Goal: Task Accomplishment & Management: Use online tool/utility

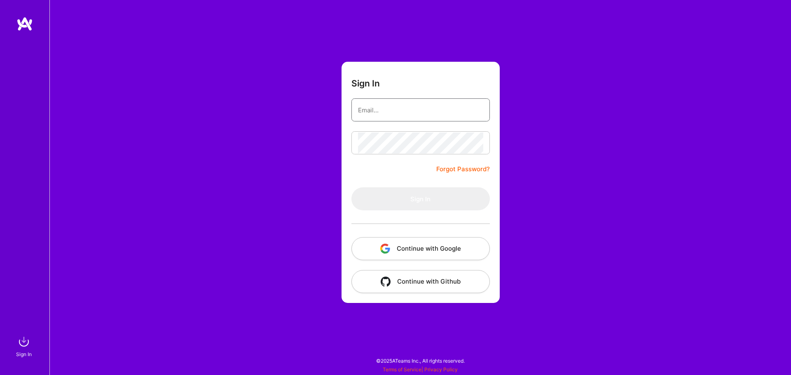
type input "[PERSON_NAME][EMAIL_ADDRESS][PERSON_NAME][DOMAIN_NAME]"
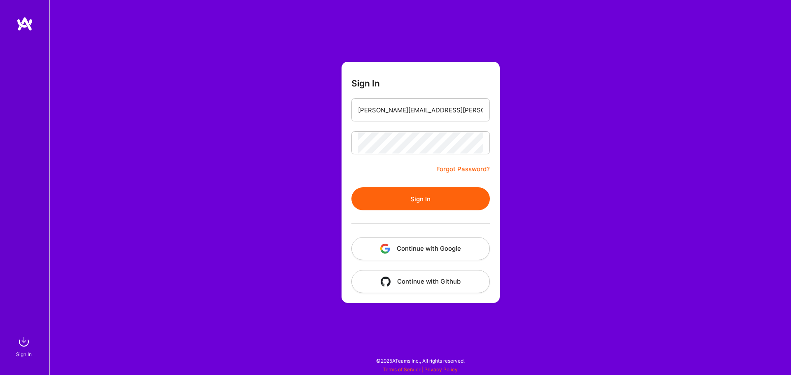
click at [543, 180] on div "Sign In [PERSON_NAME][EMAIL_ADDRESS][PERSON_NAME][DOMAIN_NAME] Forgot Password?…" at bounding box center [419, 187] width 741 height 375
click at [461, 191] on button "Sign In" at bounding box center [420, 198] width 138 height 23
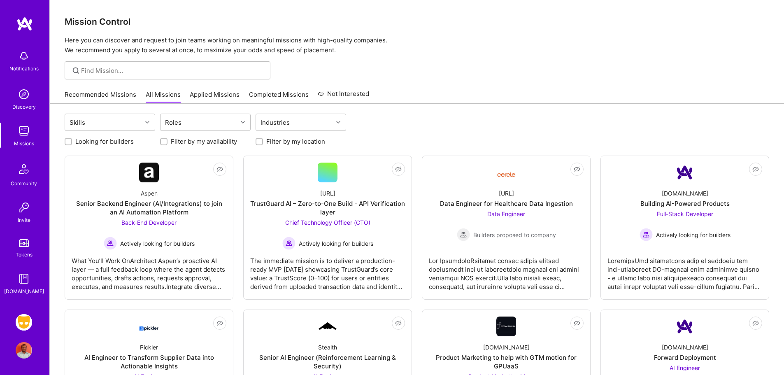
click at [22, 324] on img at bounding box center [24, 322] width 16 height 16
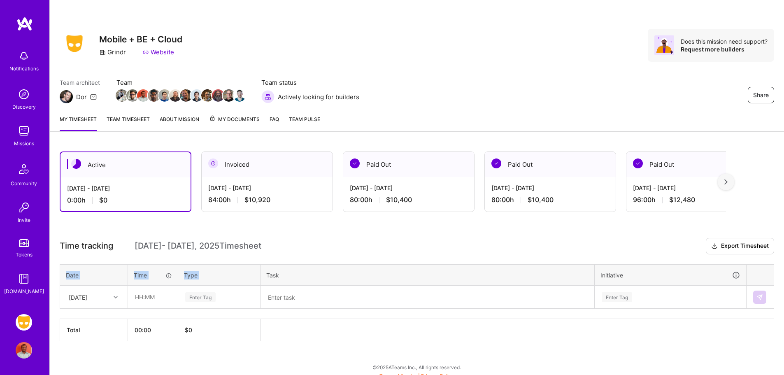
drag, startPoint x: 265, startPoint y: 266, endPoint x: 297, endPoint y: 254, distance: 34.3
click at [297, 254] on div "Time tracking [DATE] - [DATE] Timesheet Export Timesheet Date Time Type Task In…" at bounding box center [417, 289] width 715 height 103
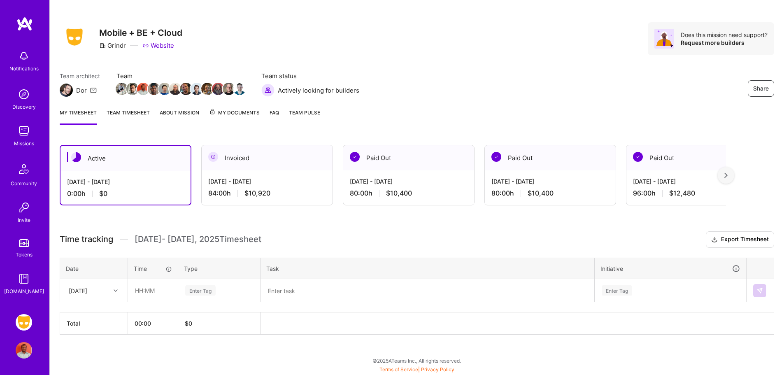
click at [111, 294] on div at bounding box center [116, 290] width 13 height 11
click at [97, 314] on div "[DATE]" at bounding box center [94, 313] width 67 height 15
click at [140, 294] on input "text" at bounding box center [152, 291] width 49 height 22
type input "08:00"
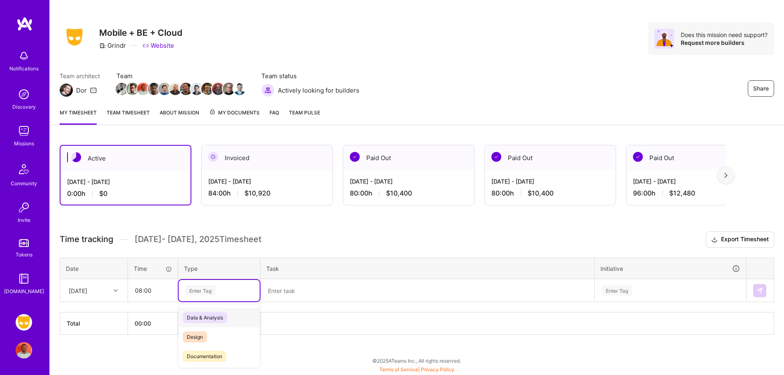
click at [201, 293] on div "Enter Tag" at bounding box center [200, 290] width 30 height 13
click at [218, 310] on span "Engineering" at bounding box center [200, 311] width 35 height 11
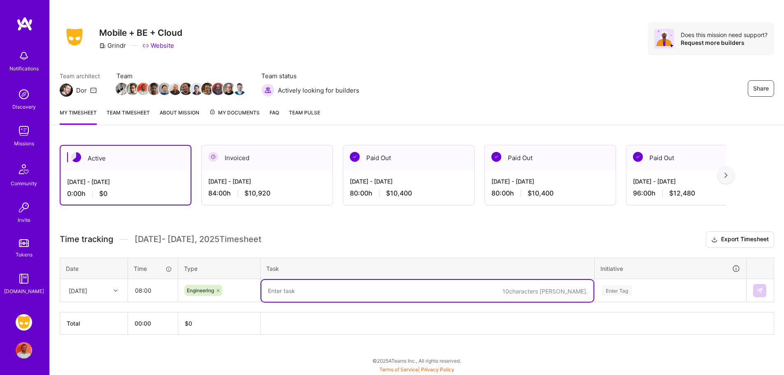
click at [299, 289] on textarea at bounding box center [427, 291] width 332 height 22
click at [299, 291] on textarea "Discover UI updates" at bounding box center [427, 291] width 332 height 22
click at [383, 287] on textarea "Discover UI updates" at bounding box center [427, 291] width 332 height 22
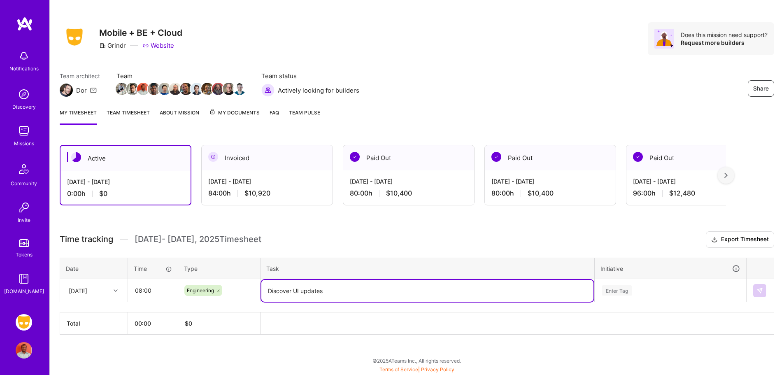
type textarea "Discover UI updates"
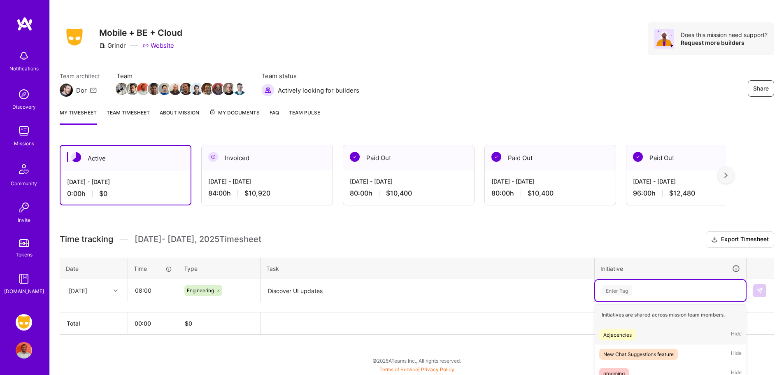
click at [621, 290] on div "option Adjacencies focused, 1 of 39. 39 results available. Use Up and Down to c…" at bounding box center [670, 290] width 151 height 21
type input "Discover V3"
click at [639, 338] on span "Discover V3" at bounding box center [644, 339] width 37 height 11
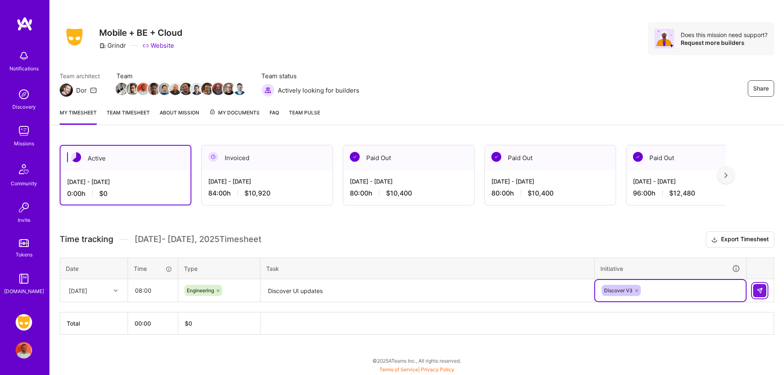
click at [759, 294] on button at bounding box center [759, 290] width 13 height 13
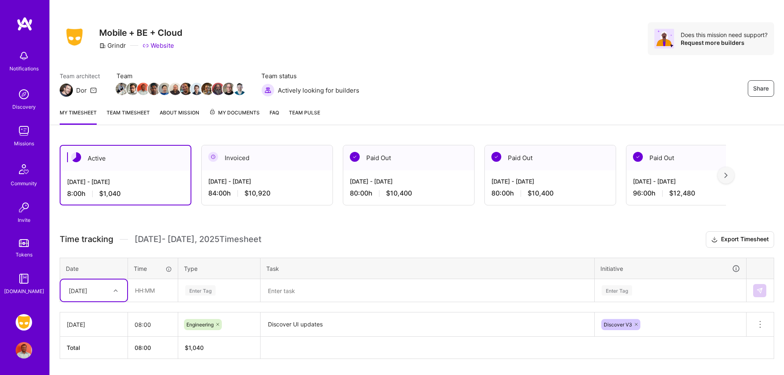
click at [113, 292] on div "option [DATE], selected. Select is focused ,type to refine list, press Down to …" at bounding box center [94, 291] width 67 height 22
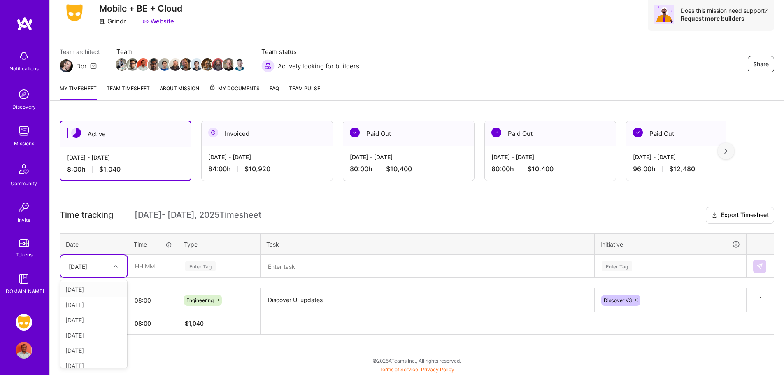
click at [98, 288] on div "[DATE]" at bounding box center [94, 289] width 67 height 15
click at [145, 265] on input "text" at bounding box center [152, 266] width 49 height 22
type input "08:00"
click at [206, 268] on div "Enter Tag" at bounding box center [200, 266] width 30 height 13
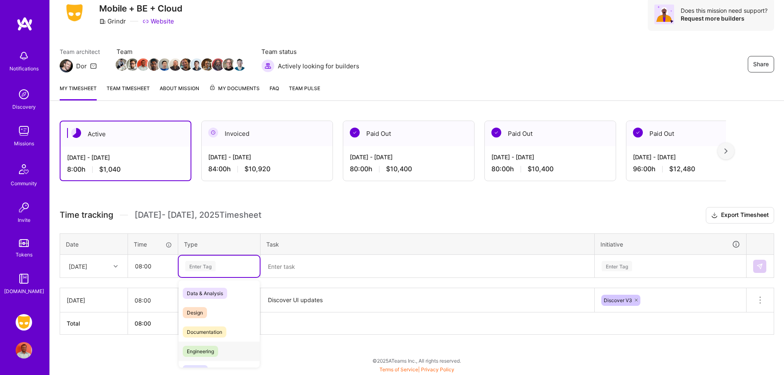
click at [199, 346] on span "Engineering" at bounding box center [200, 351] width 35 height 11
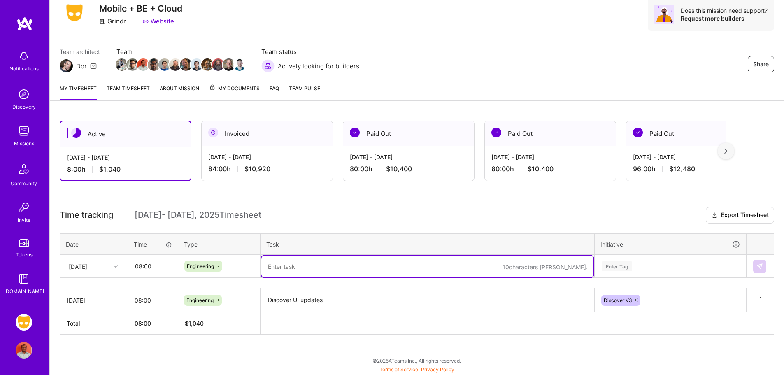
click at [284, 269] on textarea at bounding box center [427, 267] width 332 height 22
paste textarea "Discover UI updates"
type textarea "Discover UI updates"
click at [625, 266] on div "Enter Tag" at bounding box center [670, 266] width 151 height 21
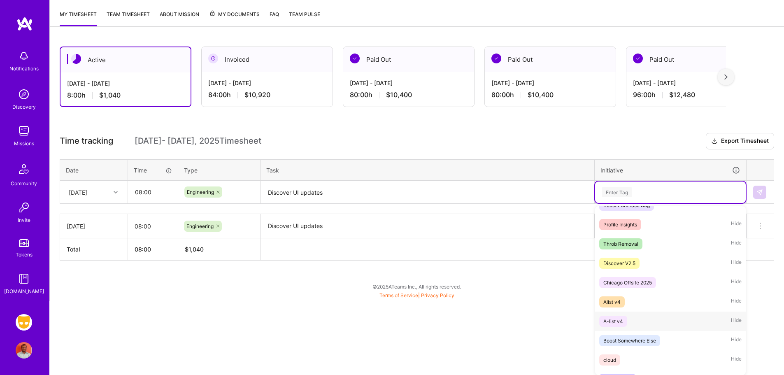
scroll to position [626, 0]
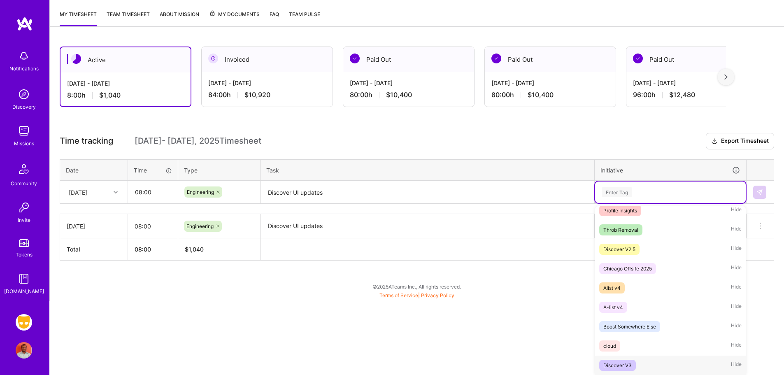
click at [635, 361] on div "Discover V3 Hide" at bounding box center [670, 365] width 151 height 19
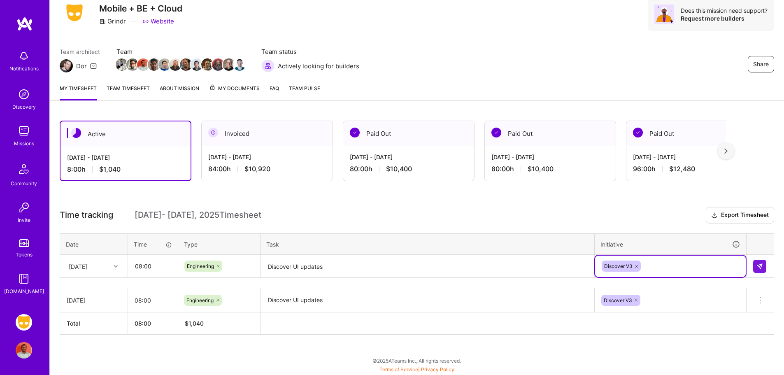
scroll to position [31, 0]
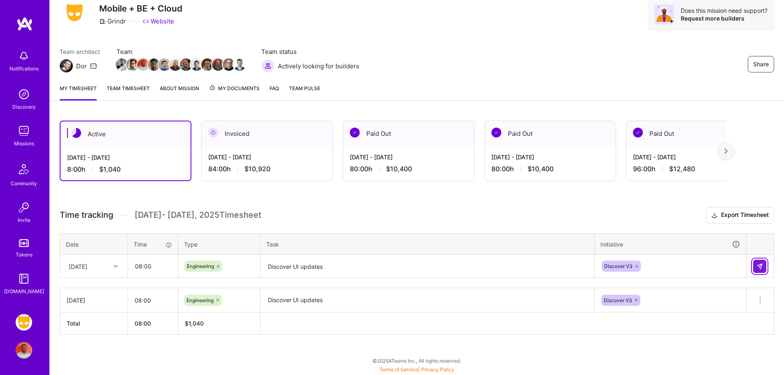
click at [758, 265] on img at bounding box center [760, 266] width 7 height 7
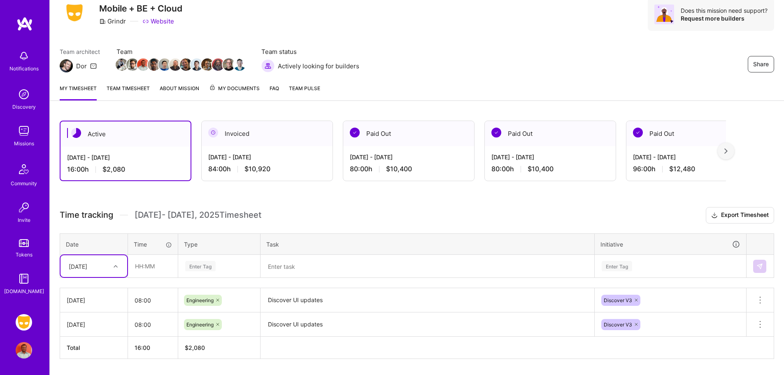
click at [108, 264] on div "option [DATE], selected. Select is focused ,type to refine list, press Down to …" at bounding box center [94, 266] width 67 height 22
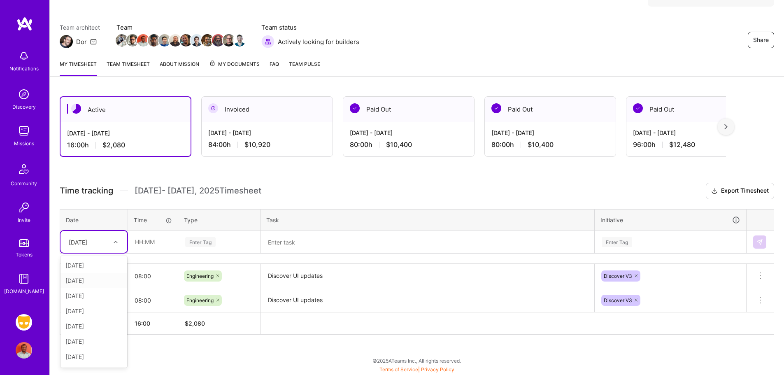
click at [96, 282] on div "[DATE]" at bounding box center [94, 280] width 67 height 15
click at [145, 240] on input "text" at bounding box center [152, 242] width 49 height 22
type input "08:00"
click at [203, 240] on div "Enter Tag" at bounding box center [200, 242] width 30 height 13
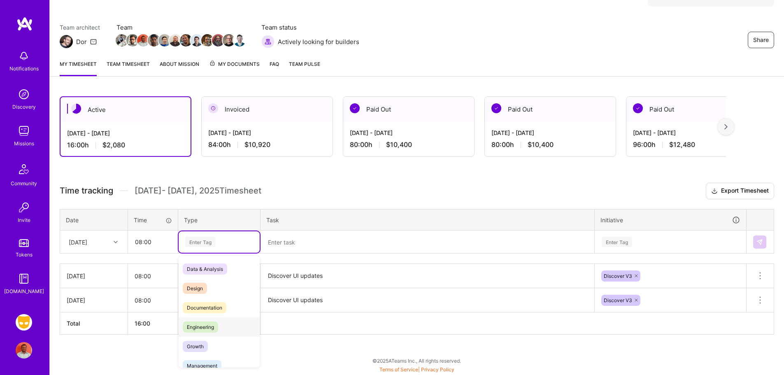
click at [196, 327] on span "Engineering" at bounding box center [200, 327] width 35 height 11
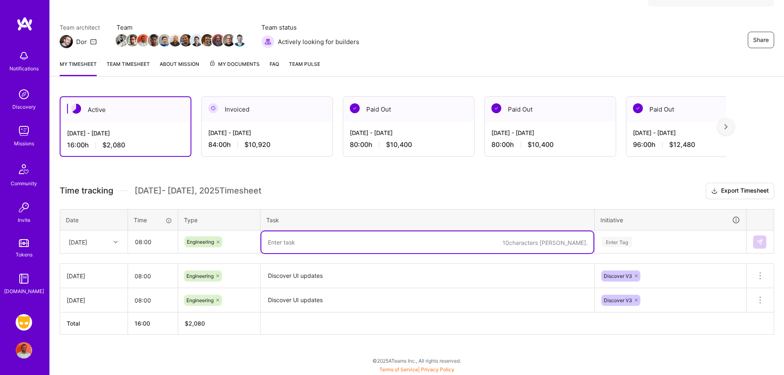
click at [317, 243] on textarea at bounding box center [427, 242] width 332 height 22
paste textarea "Discover UI updates"
type textarea "Discover UI updates"
click at [629, 240] on div "Enter Tag" at bounding box center [670, 241] width 151 height 21
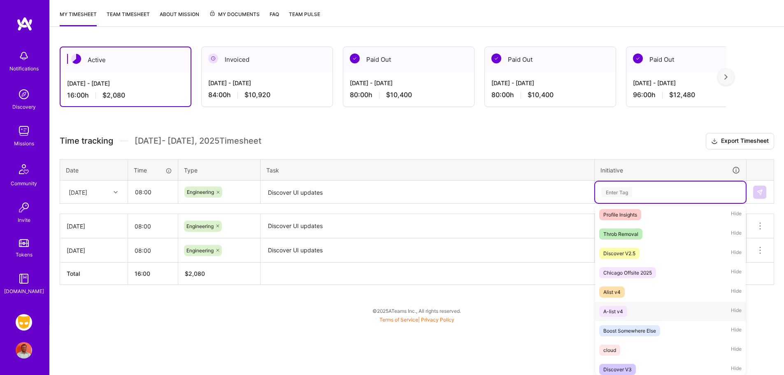
scroll to position [626, 0]
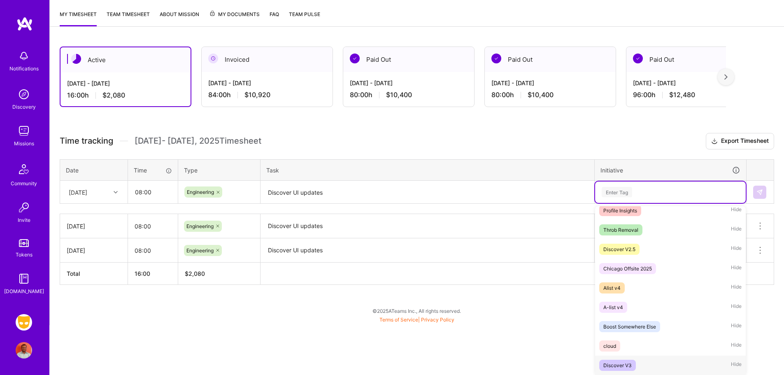
click at [620, 360] on span "Discover V3" at bounding box center [617, 365] width 37 height 11
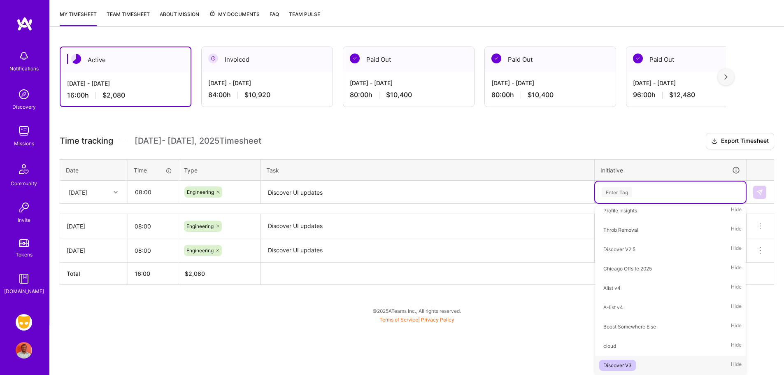
scroll to position [55, 0]
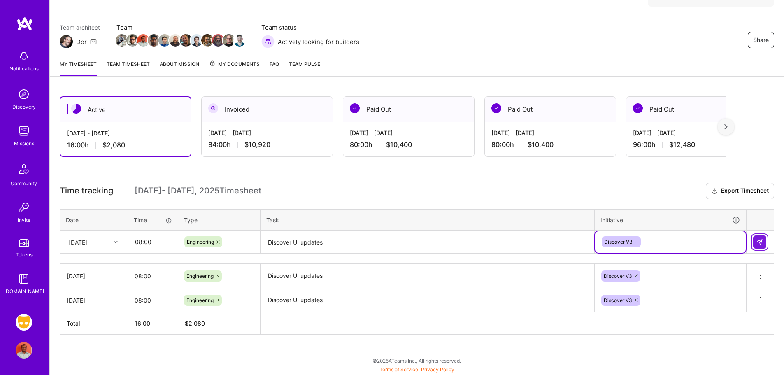
click at [760, 242] on img at bounding box center [760, 242] width 7 height 7
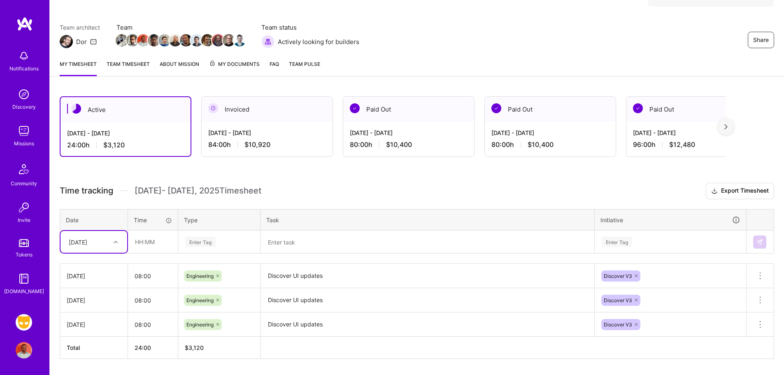
click at [112, 239] on div at bounding box center [116, 242] width 13 height 11
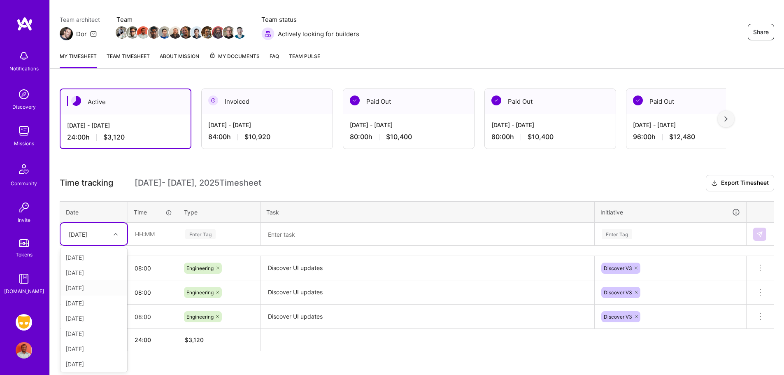
click at [91, 292] on div "[DATE]" at bounding box center [94, 287] width 67 height 15
click at [144, 236] on input "text" at bounding box center [152, 234] width 49 height 22
type input "08:00"
click at [205, 228] on div "Enter Tag" at bounding box center [219, 234] width 81 height 21
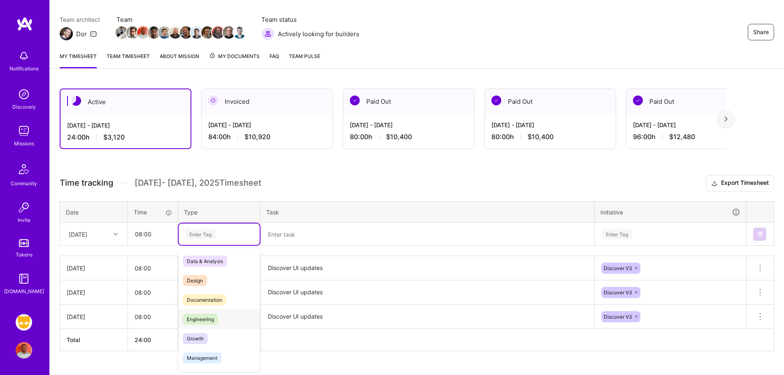
click at [213, 314] on span "Engineering" at bounding box center [200, 319] width 35 height 11
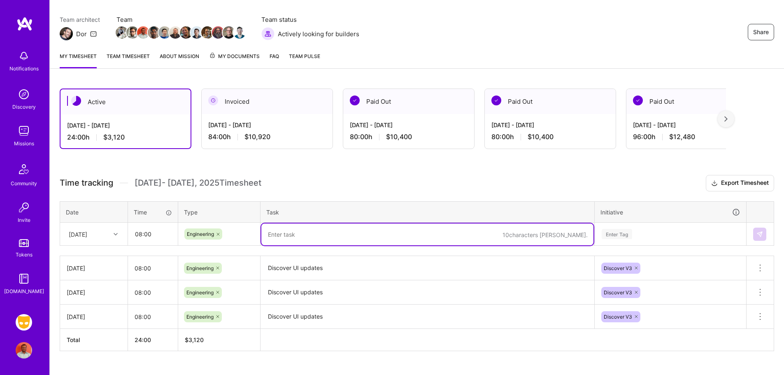
click at [298, 238] on textarea at bounding box center [427, 235] width 332 height 22
paste textarea "Discover UI updates"
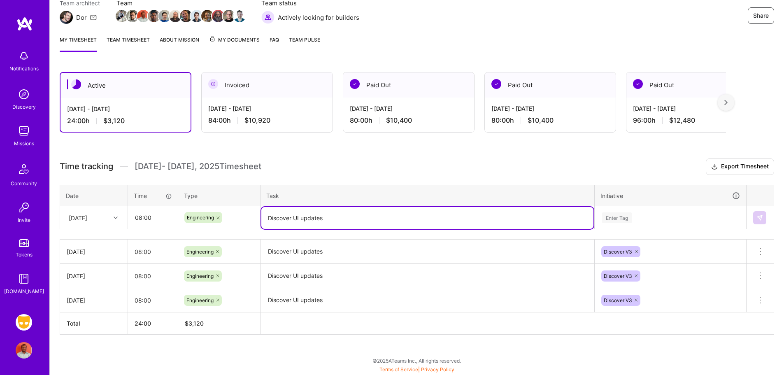
click at [623, 229] on div "Enter Tag" at bounding box center [670, 217] width 151 height 21
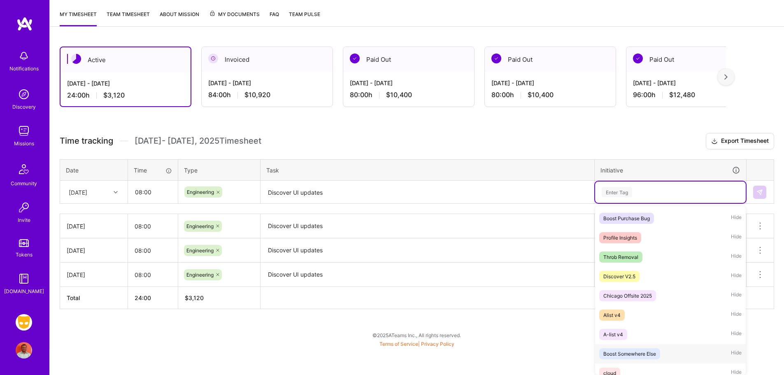
scroll to position [626, 0]
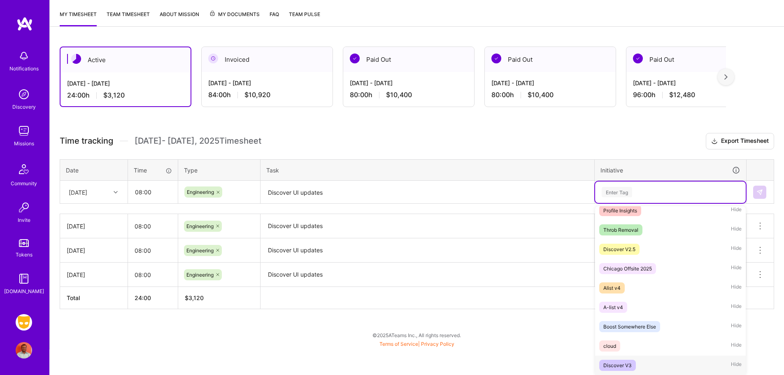
click at [629, 361] on div "Discover V3" at bounding box center [618, 365] width 28 height 9
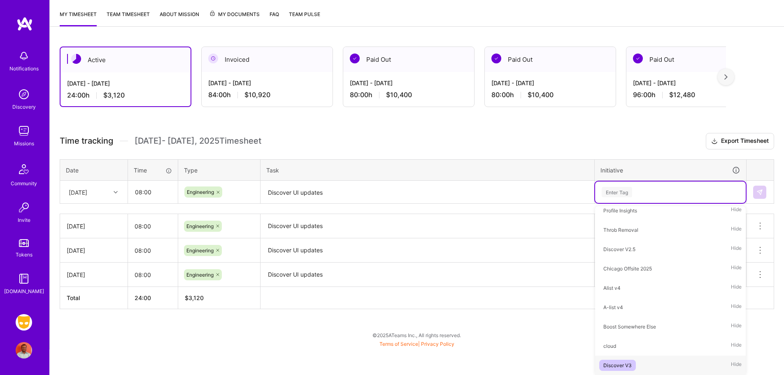
scroll to position [79, 0]
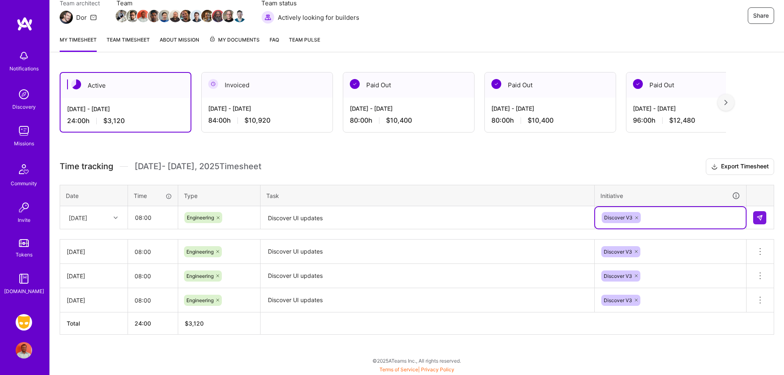
click at [323, 219] on textarea "Discover UI updates" at bounding box center [427, 218] width 332 height 22
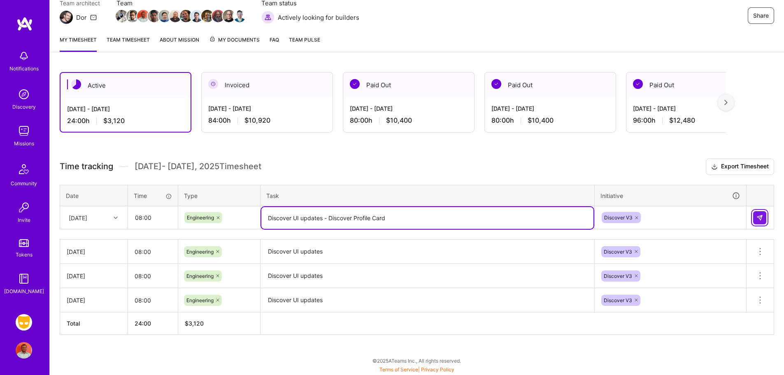
type textarea "Discover UI updates - Discover Profile Card"
click at [760, 218] on img at bounding box center [760, 218] width 7 height 7
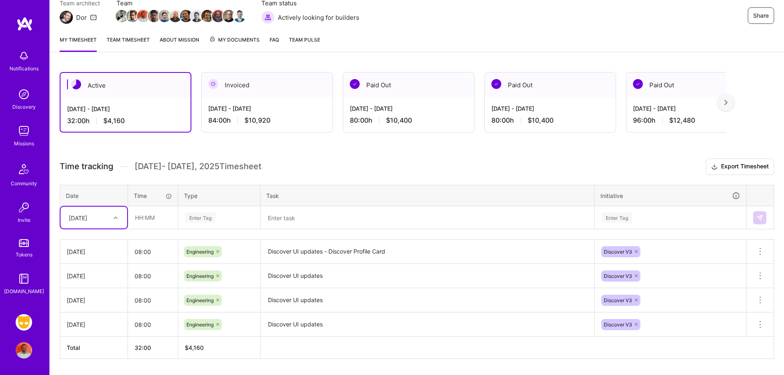
click at [315, 251] on textarea "Discover UI updates - Discover Profile Card" at bounding box center [427, 251] width 332 height 23
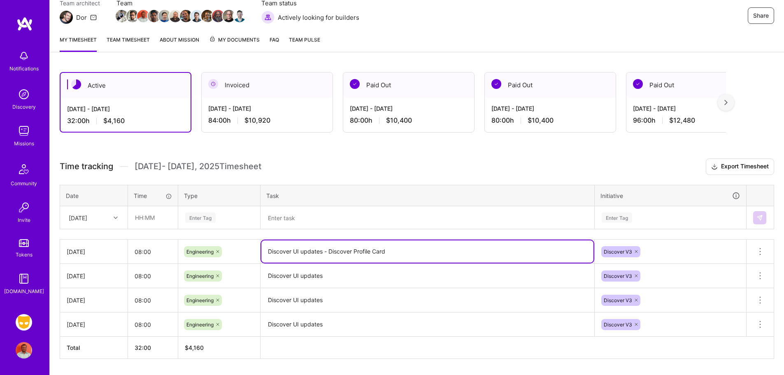
click at [315, 251] on textarea "Discover UI updates - Discover Profile Card" at bounding box center [427, 251] width 332 height 22
click at [105, 217] on div "[DATE]" at bounding box center [88, 218] width 46 height 14
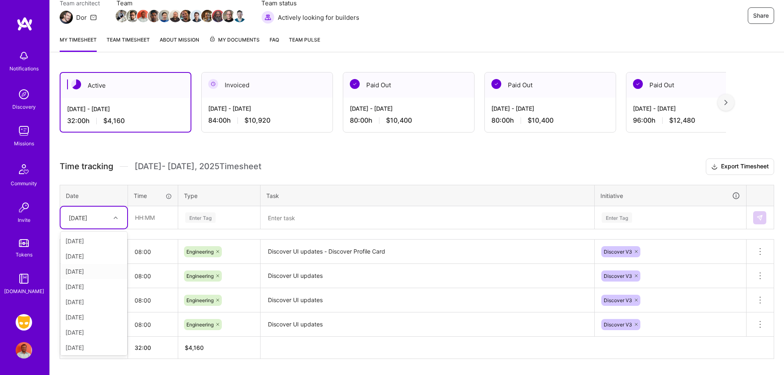
scroll to position [2, 0]
click at [91, 313] on div "[DATE]" at bounding box center [94, 315] width 67 height 15
click at [146, 219] on input "text" at bounding box center [152, 218] width 49 height 22
type input "08:00"
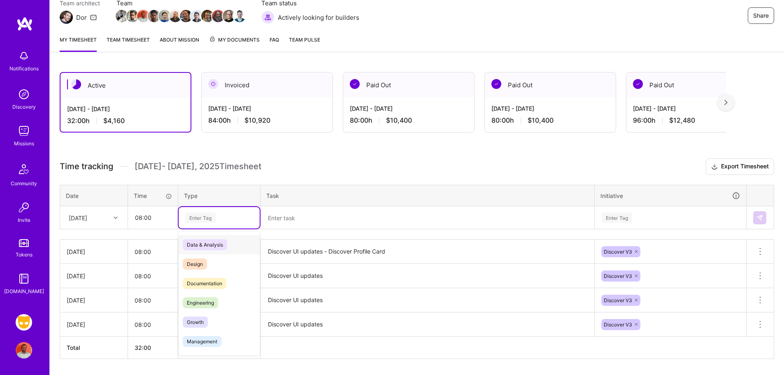
click at [201, 219] on div "Enter Tag" at bounding box center [200, 217] width 30 height 13
click at [201, 306] on span "Engineering" at bounding box center [200, 302] width 35 height 11
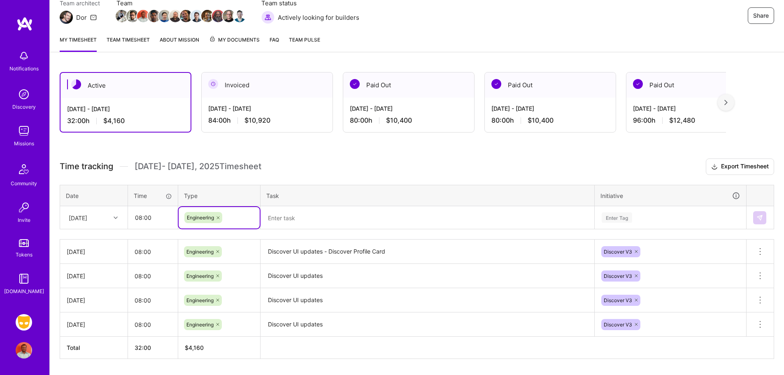
click at [316, 224] on textarea at bounding box center [427, 218] width 332 height 22
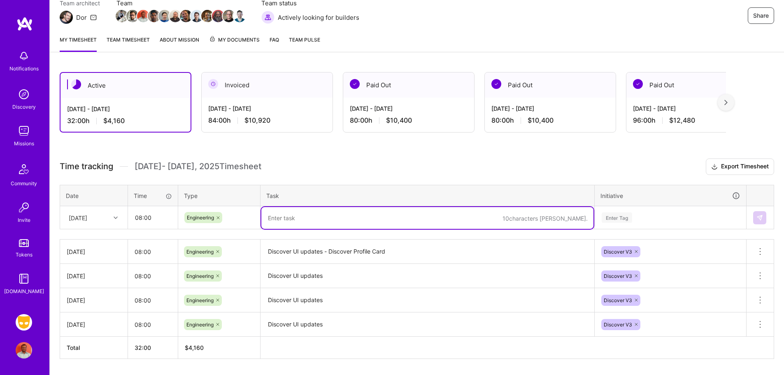
paste textarea "Discover UI updates - Discover Profile Card"
type textarea "Discover UI updates - Discover Profile Card"
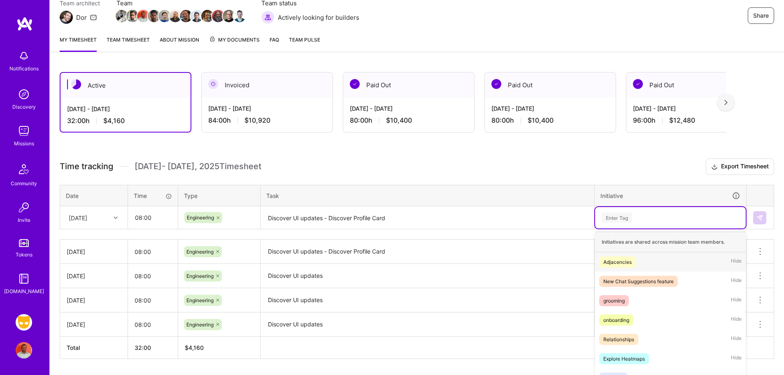
click at [626, 219] on div "option Discover V3, selected. option Adjacencies focused, 1 of 40. 40 results a…" at bounding box center [670, 217] width 151 height 21
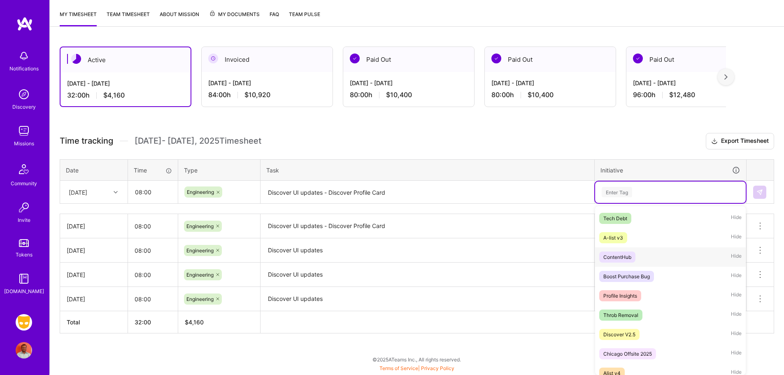
scroll to position [626, 0]
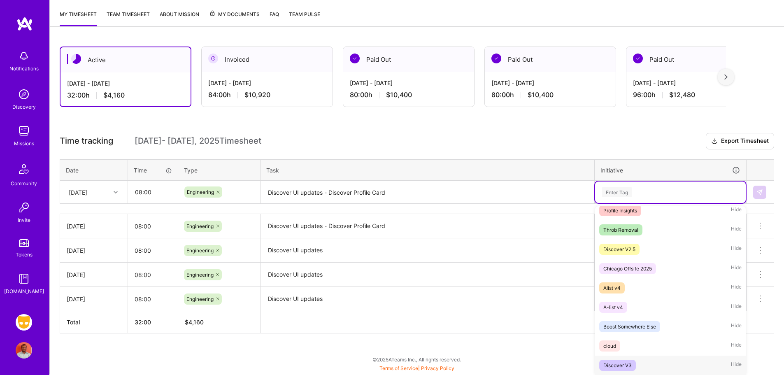
click at [631, 360] on span "Discover V3" at bounding box center [617, 365] width 37 height 11
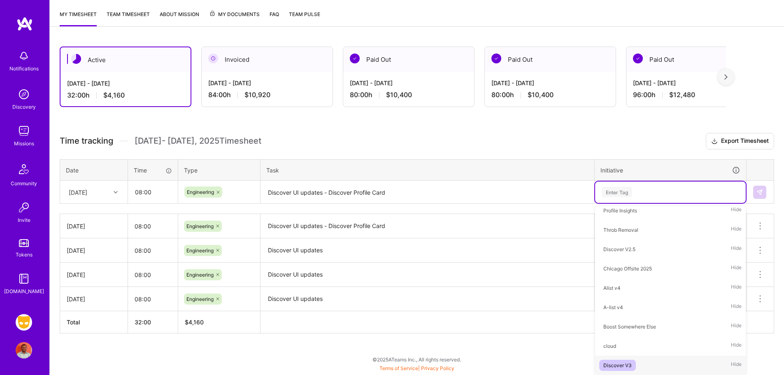
scroll to position [104, 0]
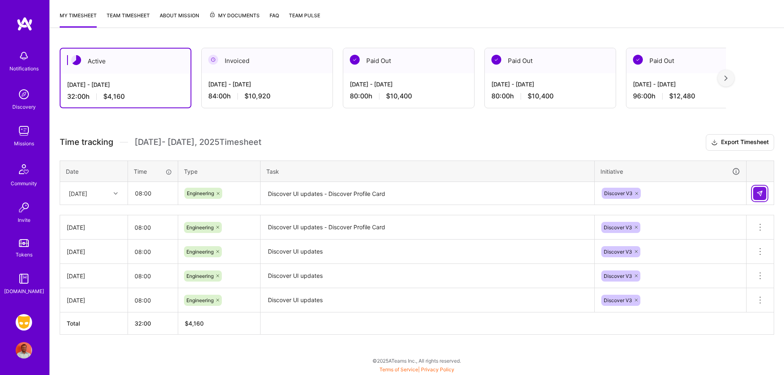
click at [755, 192] on button at bounding box center [759, 193] width 13 height 13
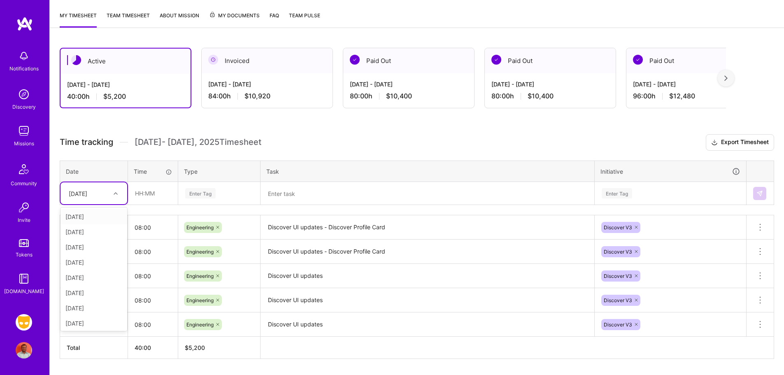
click at [112, 189] on div at bounding box center [116, 193] width 13 height 11
click at [85, 307] on div "[DATE]" at bounding box center [94, 306] width 67 height 15
click at [143, 194] on input "text" at bounding box center [152, 193] width 49 height 22
click at [161, 196] on input "06:00" at bounding box center [152, 193] width 49 height 22
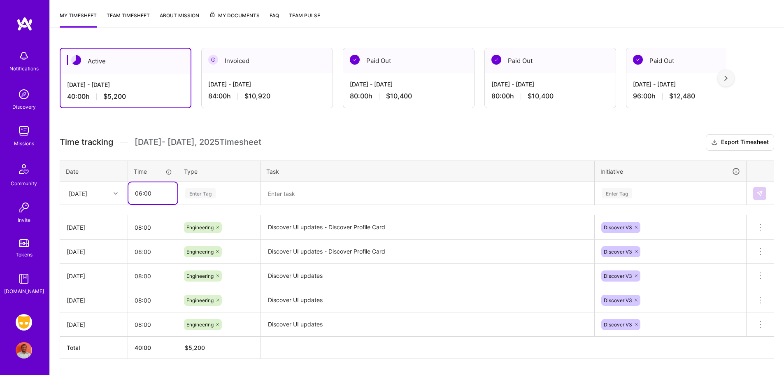
click at [161, 196] on input "06:00" at bounding box center [152, 193] width 49 height 22
type input "08:00"
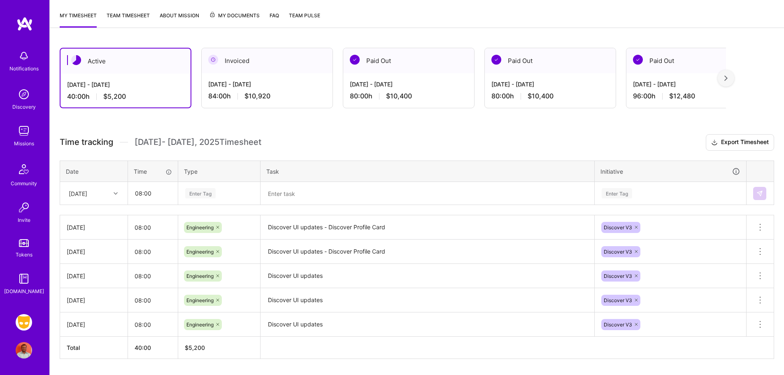
click at [205, 196] on div "Enter Tag" at bounding box center [200, 193] width 30 height 13
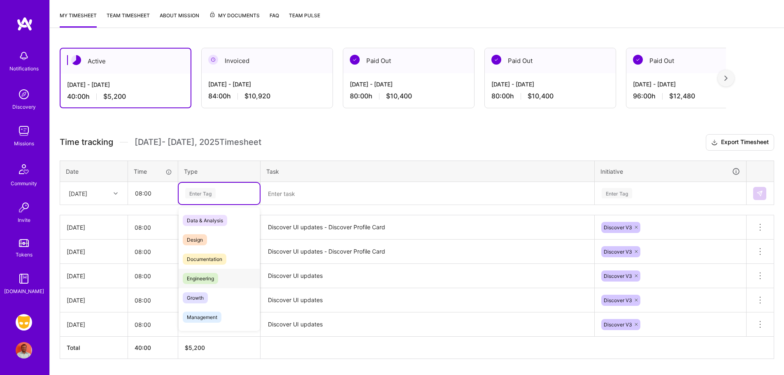
click at [201, 272] on div "Engineering" at bounding box center [219, 278] width 81 height 19
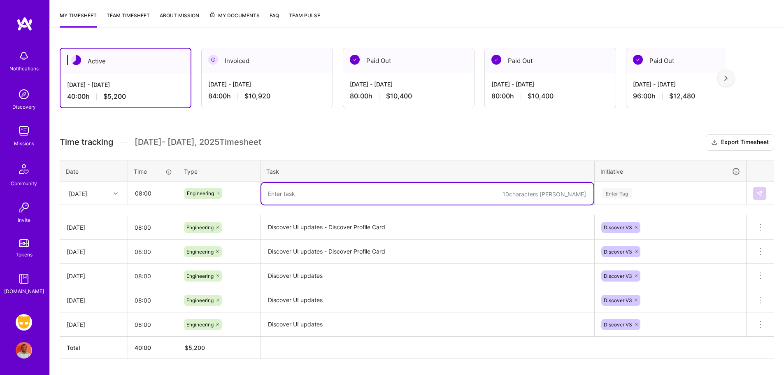
click at [317, 201] on textarea at bounding box center [427, 194] width 332 height 22
paste textarea "Discover UI updates - Discover Profile Card"
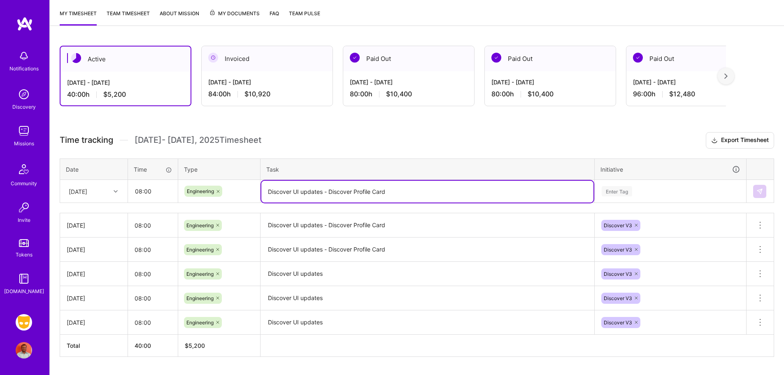
click at [621, 191] on div "Enter Tag" at bounding box center [617, 191] width 30 height 13
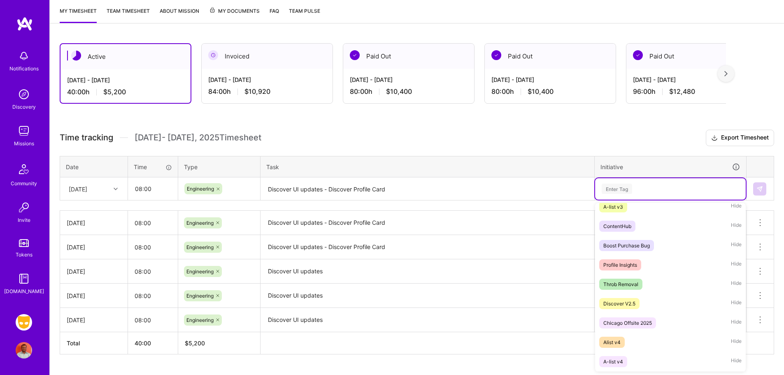
scroll to position [626, 0]
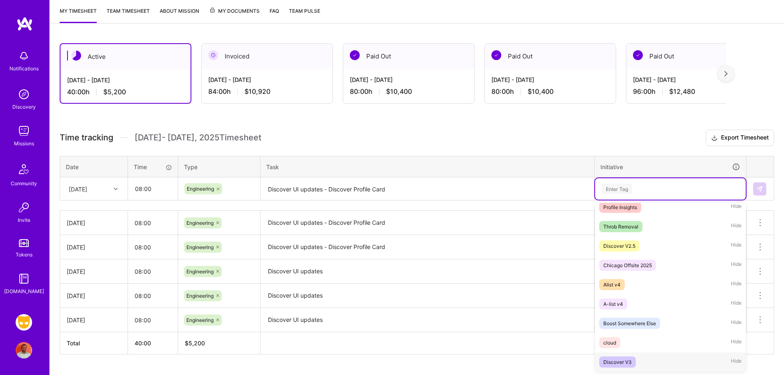
click at [625, 358] on div "Discover V3" at bounding box center [618, 362] width 28 height 9
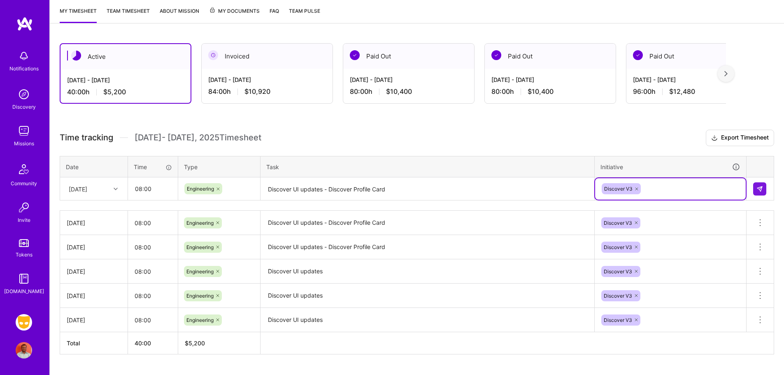
click at [372, 190] on textarea "Discover UI updates - Discover Profile Card" at bounding box center [427, 189] width 332 height 22
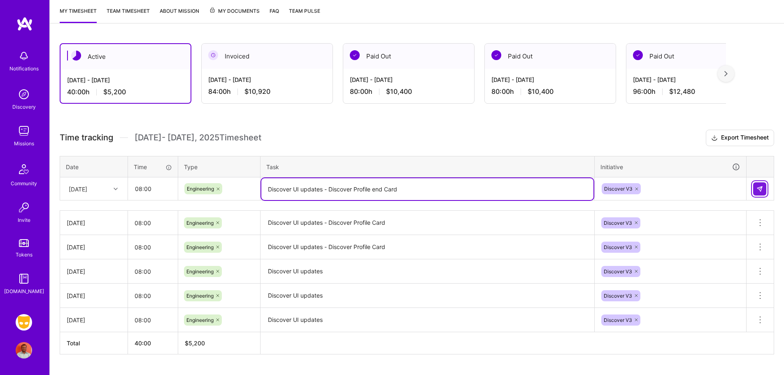
type textarea "Discover UI updates - Discover Profile end Card"
click at [762, 190] on img at bounding box center [760, 189] width 7 height 7
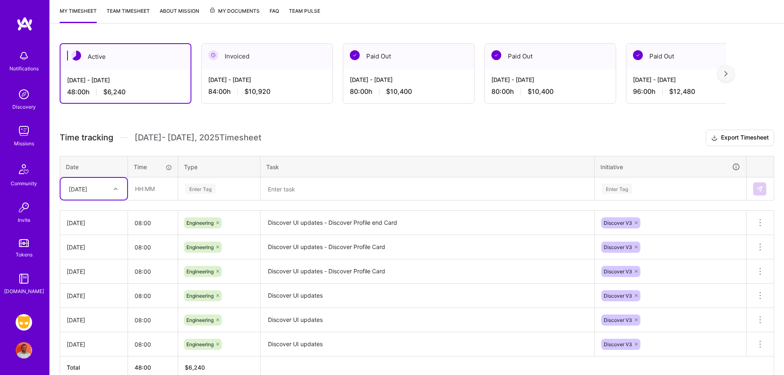
click at [303, 221] on textarea "Discover UI updates - Discover Profile end Card" at bounding box center [427, 223] width 332 height 23
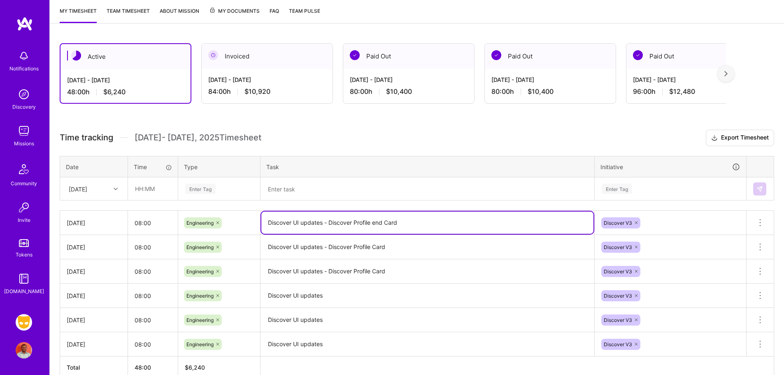
click at [303, 221] on textarea "Discover UI updates - Discover Profile end Card" at bounding box center [427, 223] width 332 height 22
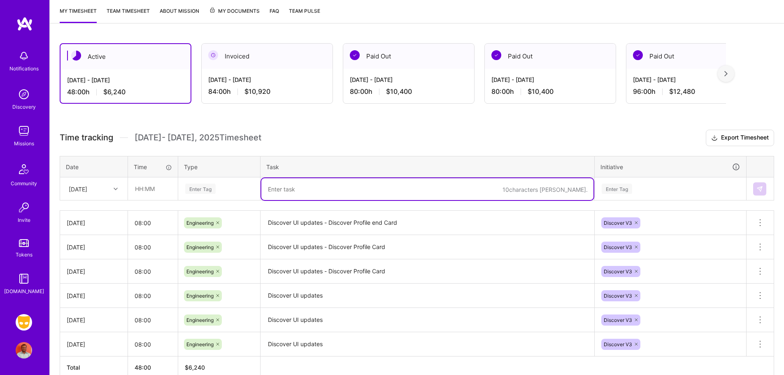
click at [292, 186] on textarea at bounding box center [427, 189] width 332 height 22
paste textarea "Discover UI updates - Discover Profile end Card"
type textarea "Discover UI updates - Discover Profile end Card"
click at [87, 191] on div "[DATE]" at bounding box center [78, 188] width 19 height 9
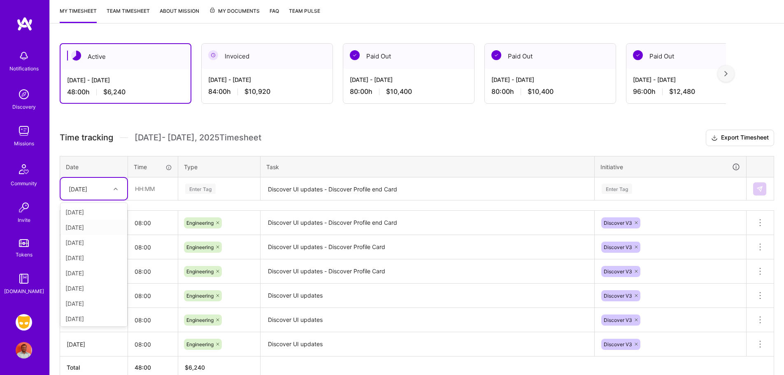
scroll to position [2, 0]
click at [88, 317] on div "[DATE]" at bounding box center [94, 317] width 67 height 15
click at [148, 193] on input "text" at bounding box center [152, 189] width 49 height 22
type input "08:00"
click at [205, 190] on div "Enter Tag" at bounding box center [200, 188] width 30 height 13
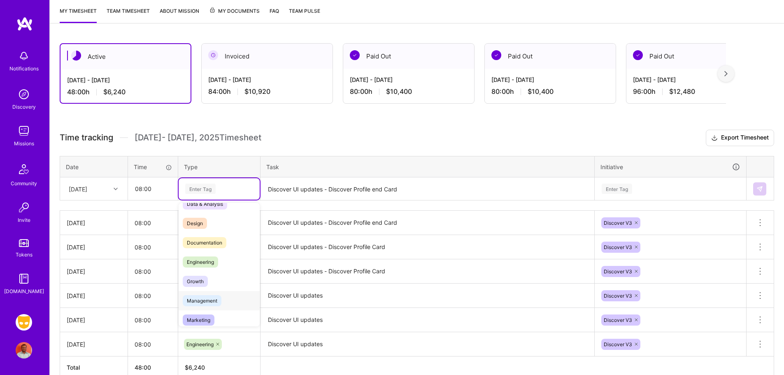
scroll to position [0, 0]
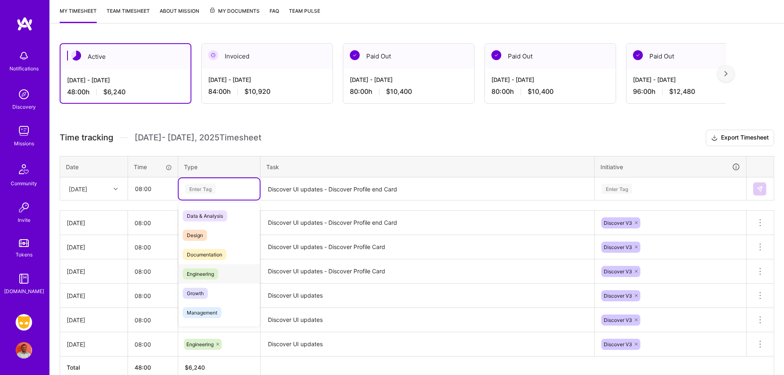
click at [228, 272] on div "Engineering" at bounding box center [219, 273] width 81 height 19
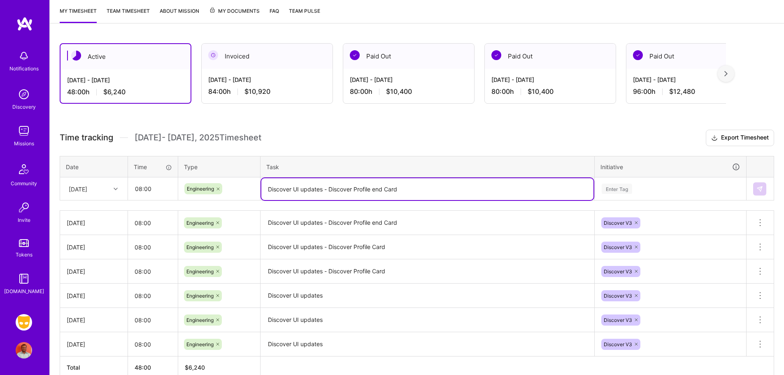
click at [325, 194] on textarea "Discover UI updates - Discover Profile end Card" at bounding box center [427, 189] width 332 height 22
click at [627, 191] on div "Enter Tag" at bounding box center [617, 188] width 30 height 13
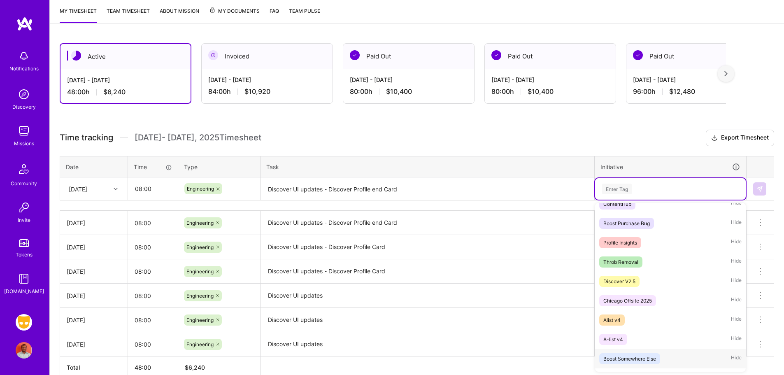
scroll to position [626, 0]
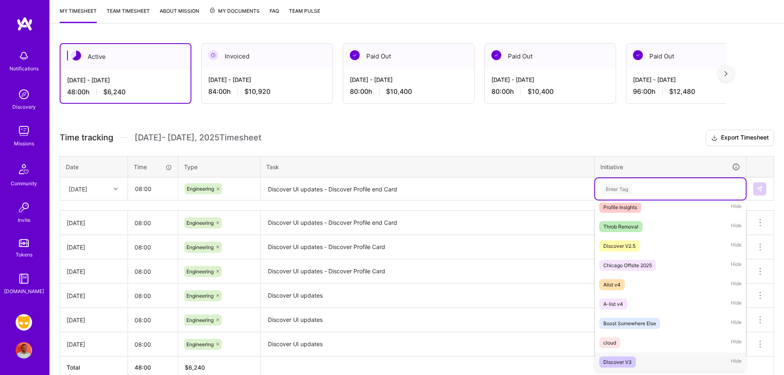
click at [629, 362] on div "Discover V3" at bounding box center [618, 362] width 28 height 9
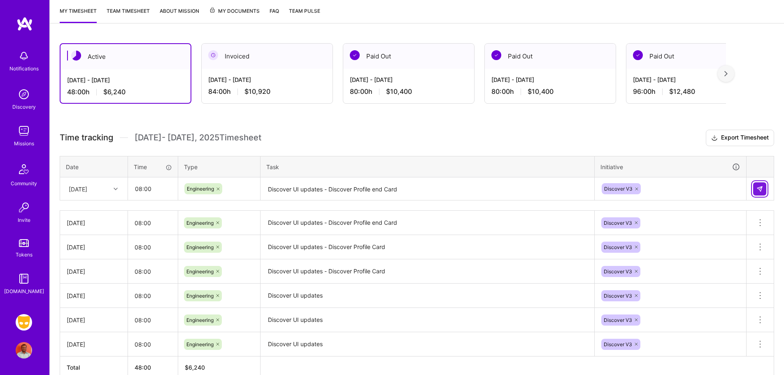
click at [761, 187] on img at bounding box center [760, 189] width 7 height 7
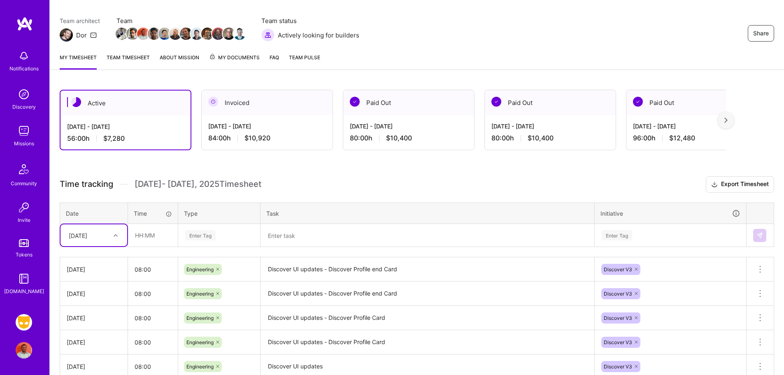
scroll to position [0, 0]
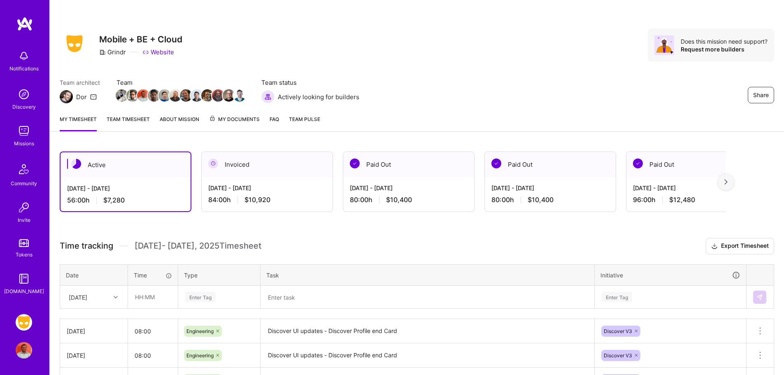
click at [252, 117] on span "My Documents" at bounding box center [234, 119] width 51 height 9
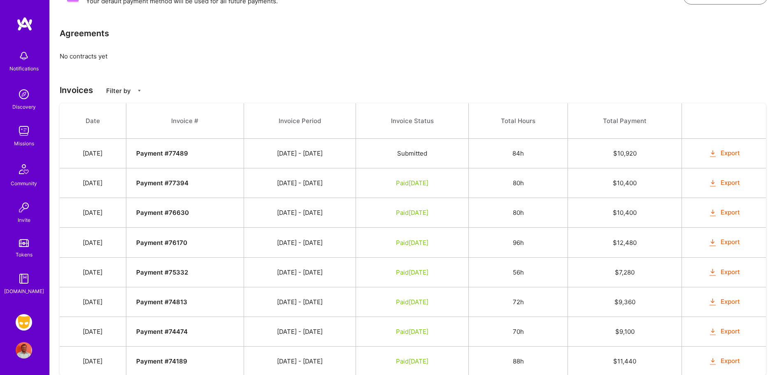
scroll to position [168, 0]
